Goal: Task Accomplishment & Management: Use online tool/utility

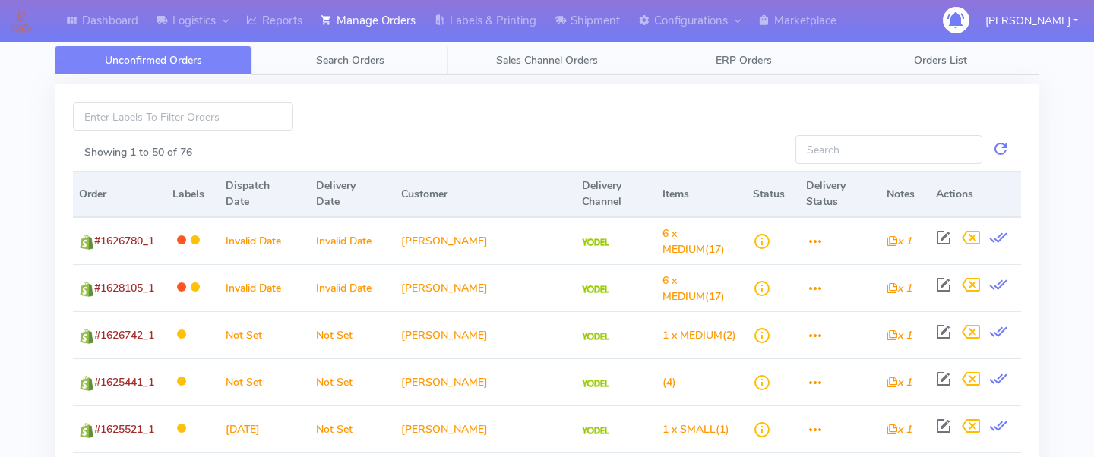
click at [324, 65] on span "Search Orders" at bounding box center [350, 60] width 68 height 14
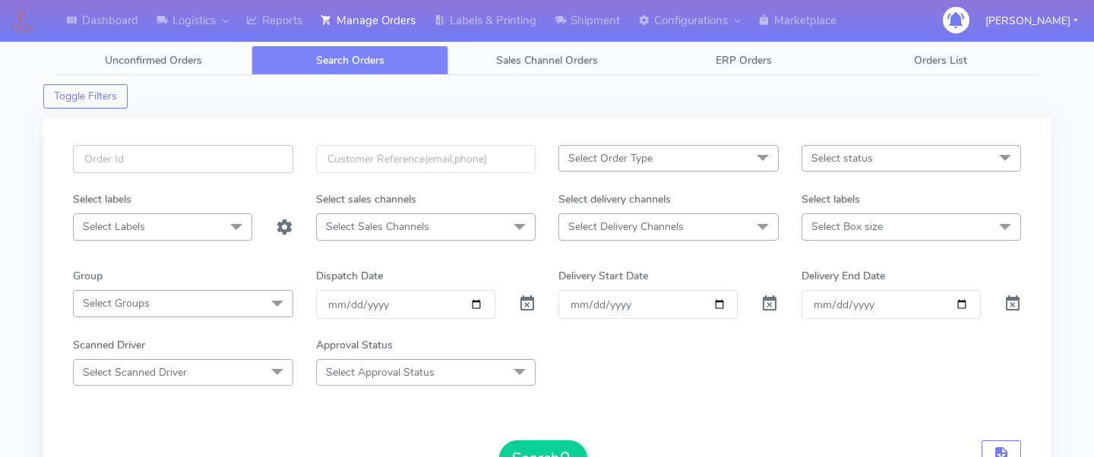
click at [233, 155] on input "text" at bounding box center [183, 159] width 220 height 28
paste input "1627641"
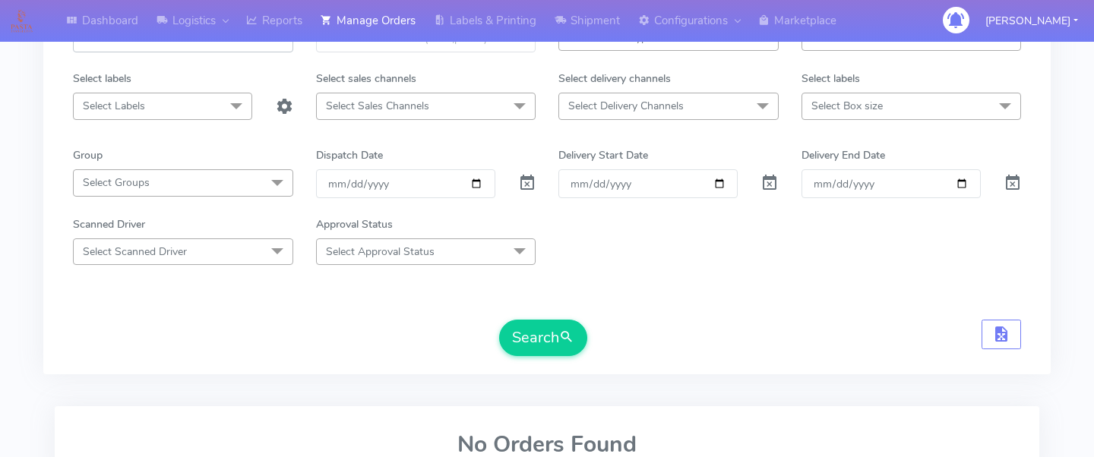
scroll to position [130, 0]
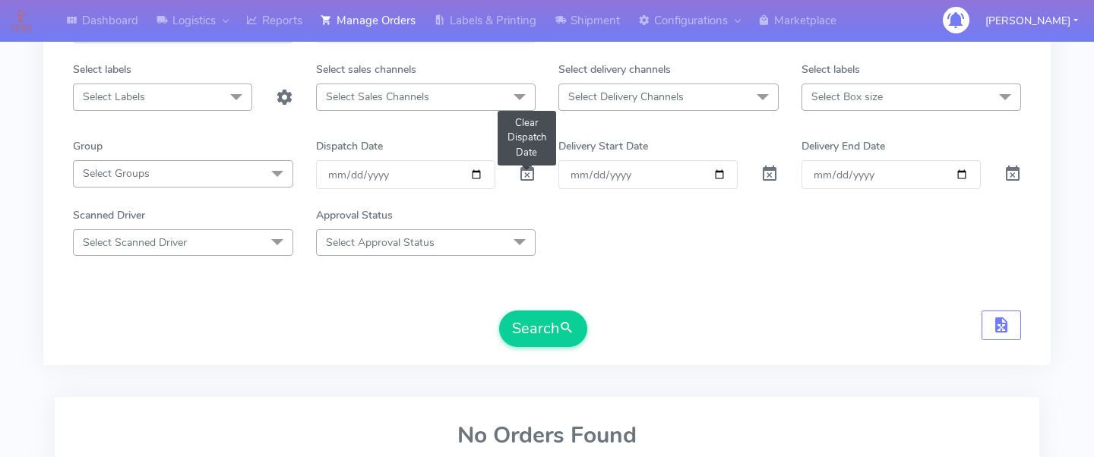
type input "1627641"
click at [530, 185] on span at bounding box center [527, 177] width 18 height 14
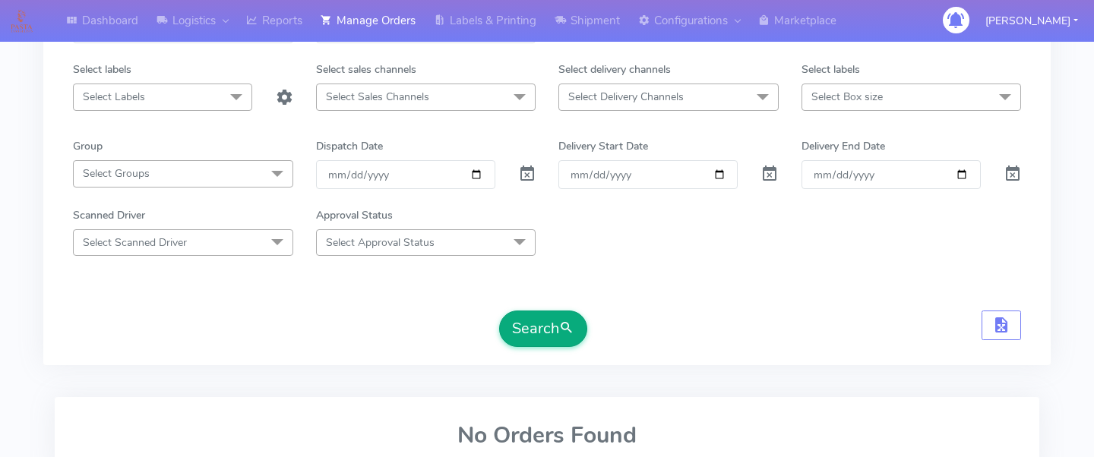
click at [547, 314] on button "Search" at bounding box center [543, 329] width 88 height 36
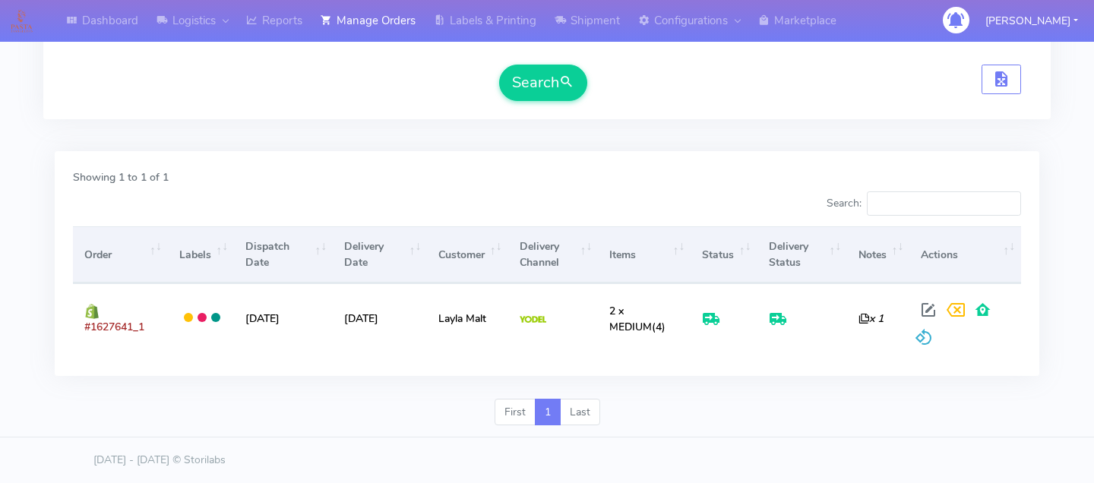
scroll to position [0, 0]
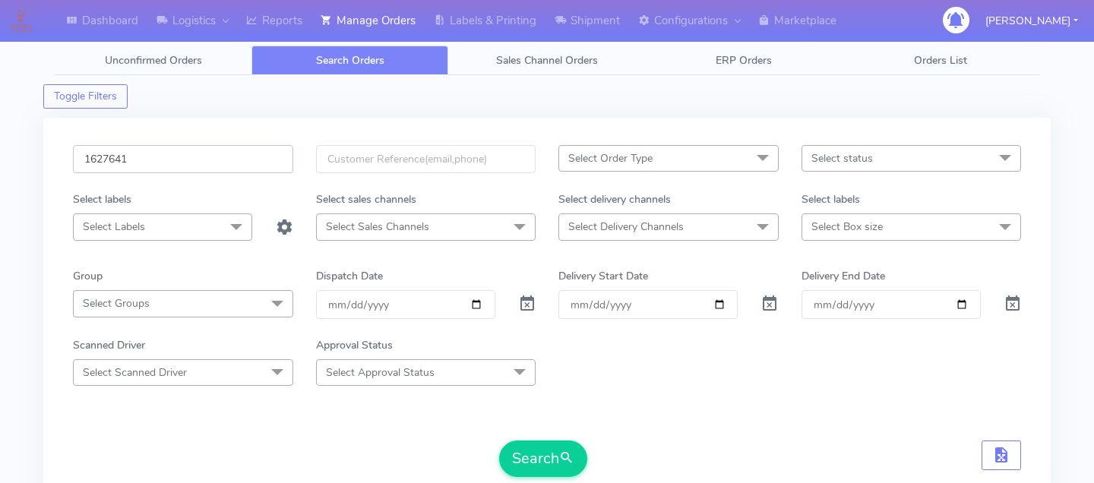
click at [182, 162] on input "1627641" at bounding box center [183, 159] width 220 height 28
paste input "1628105"
type input "1628105"
click at [547, 445] on button "Search" at bounding box center [543, 459] width 88 height 36
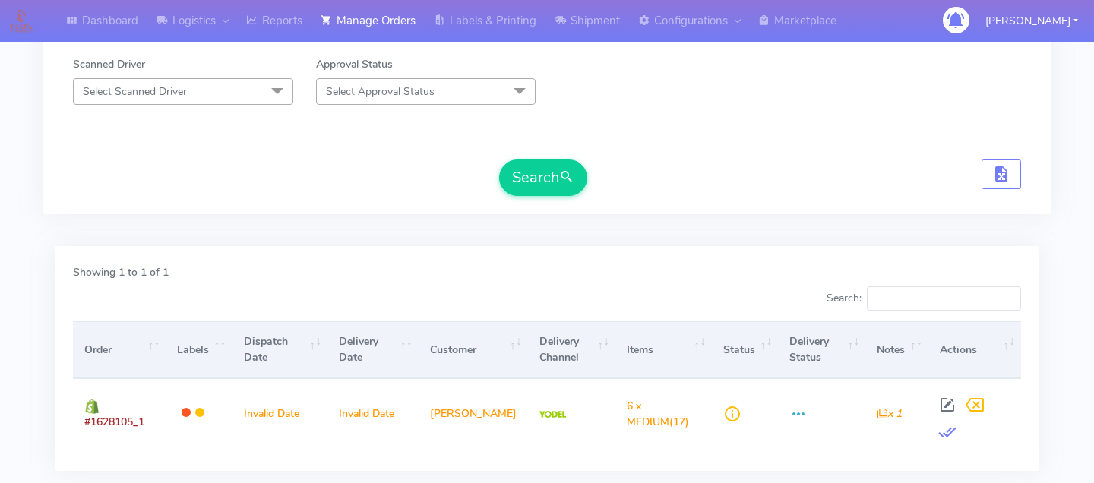
scroll to position [283, 0]
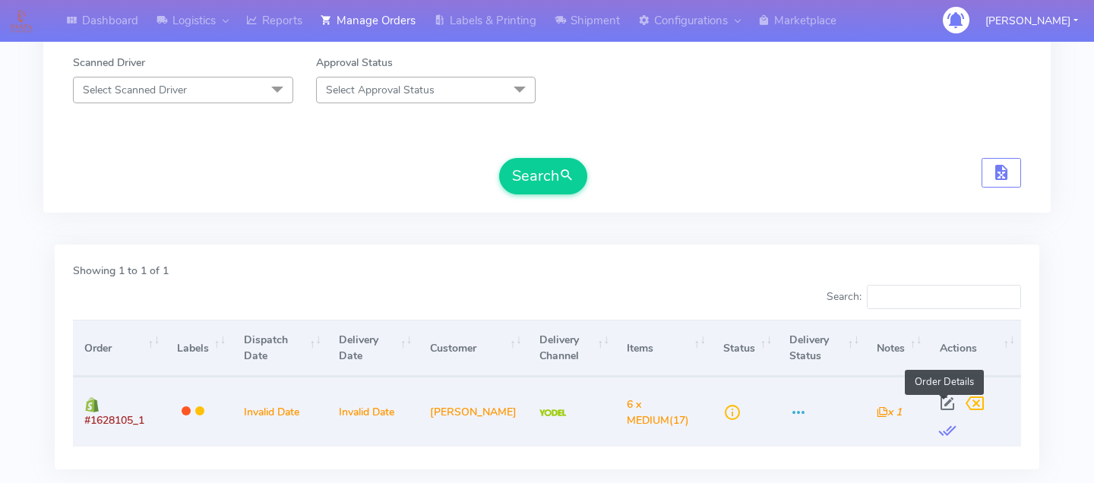
click at [942, 400] on span at bounding box center [947, 407] width 27 height 14
select select "5"
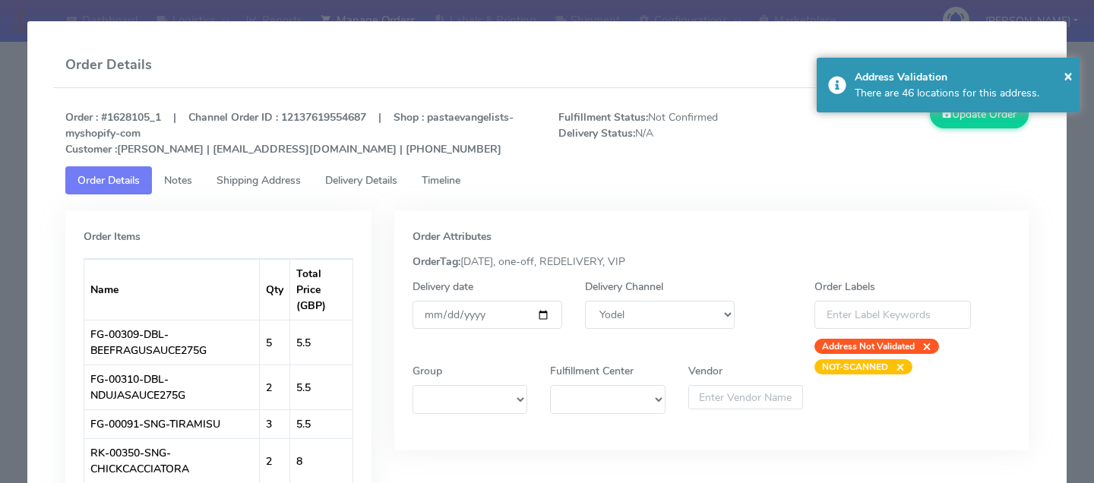
click at [456, 186] on span "Timeline" at bounding box center [441, 180] width 39 height 14
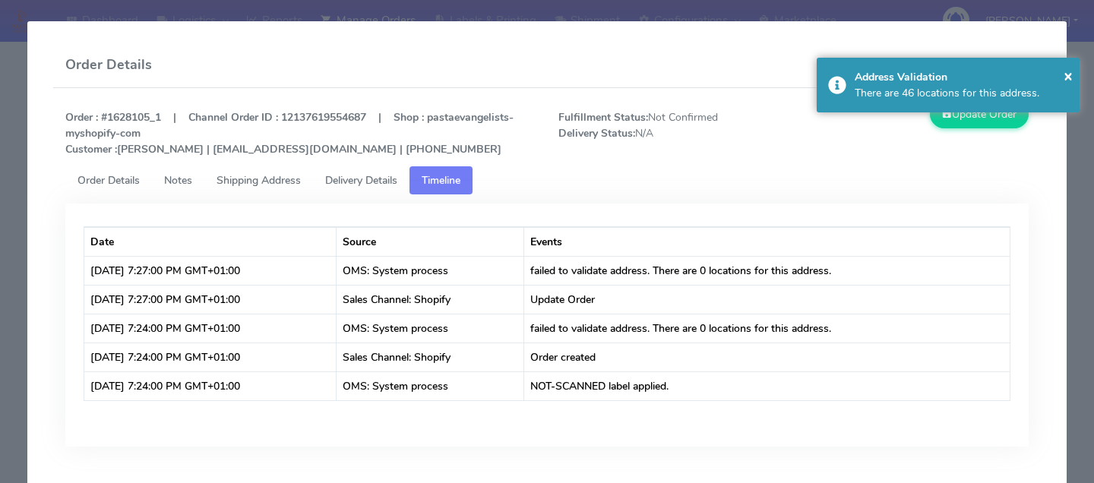
click at [386, 180] on span "Delivery Details" at bounding box center [361, 180] width 72 height 14
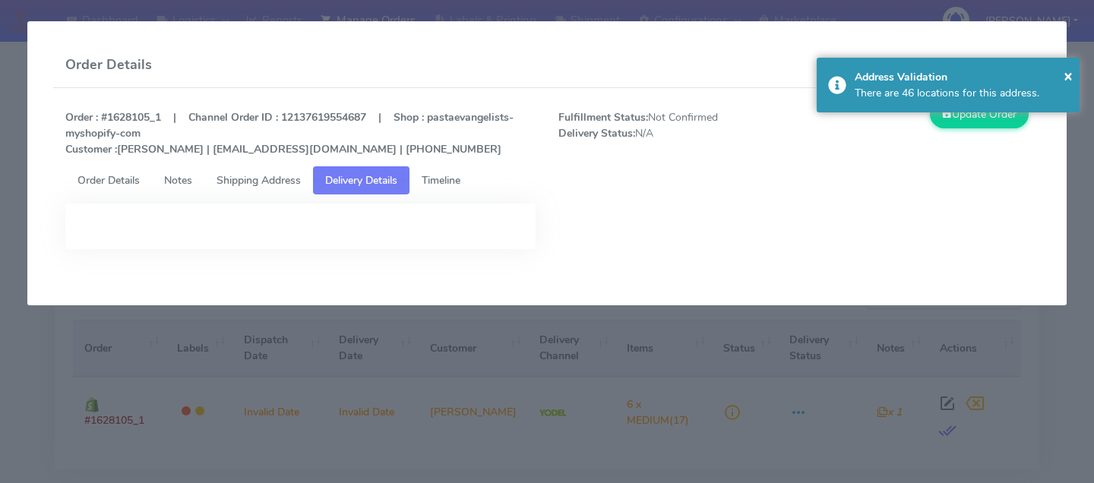
click at [302, 188] on link "Shipping Address" at bounding box center [258, 180] width 109 height 28
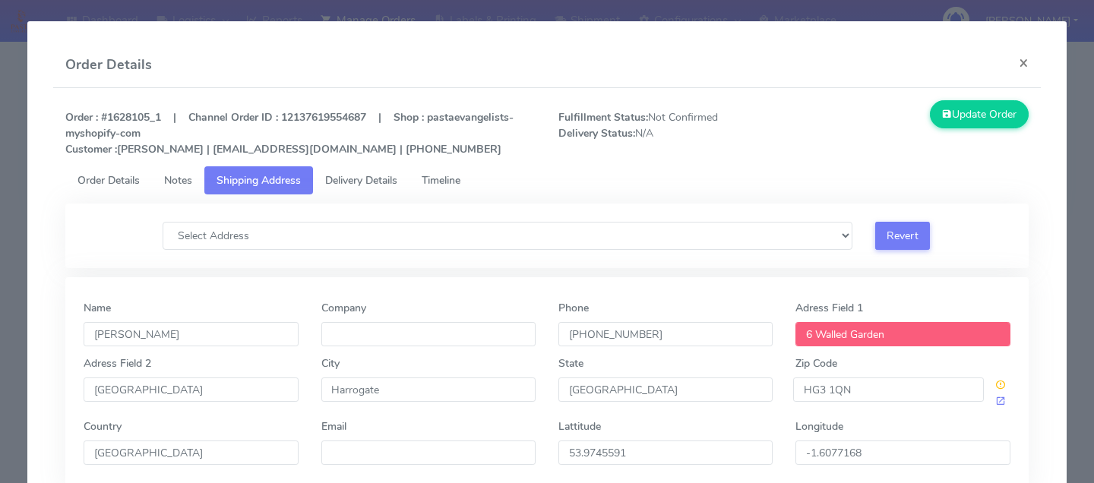
click at [203, 191] on link "Notes" at bounding box center [178, 180] width 52 height 28
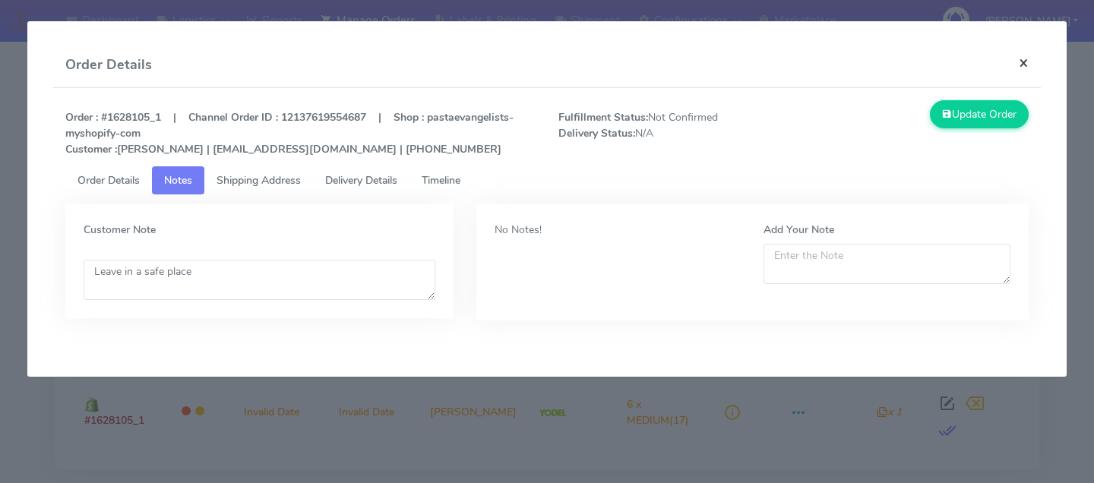
click at [1029, 65] on button "×" at bounding box center [1024, 63] width 34 height 40
